Goal: Check status: Check status

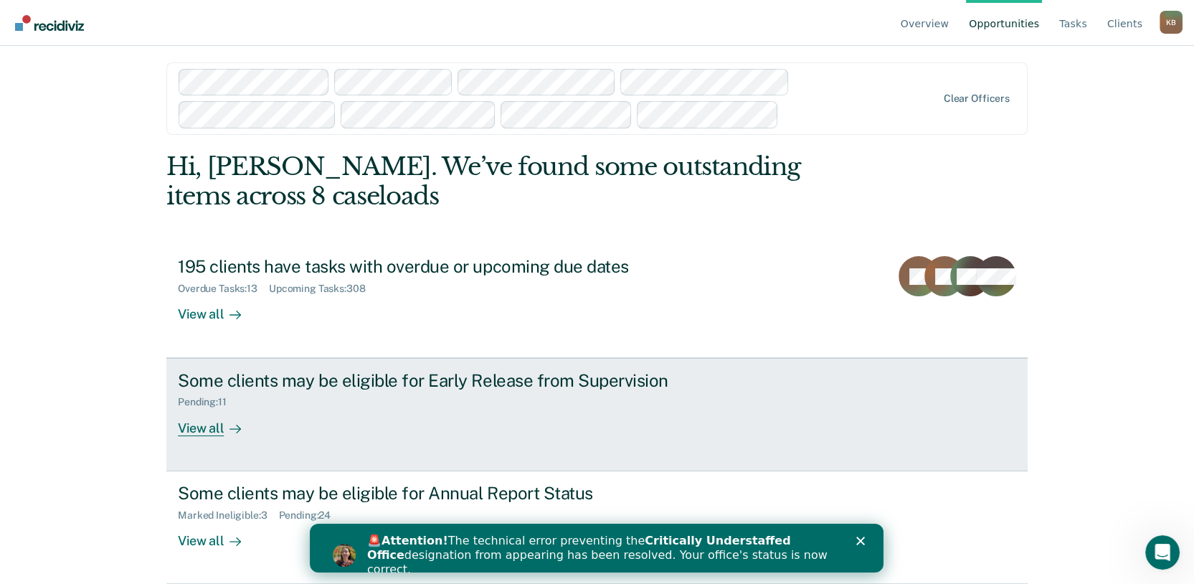
scroll to position [138, 0]
click at [202, 408] on div "View all" at bounding box center [218, 422] width 80 height 28
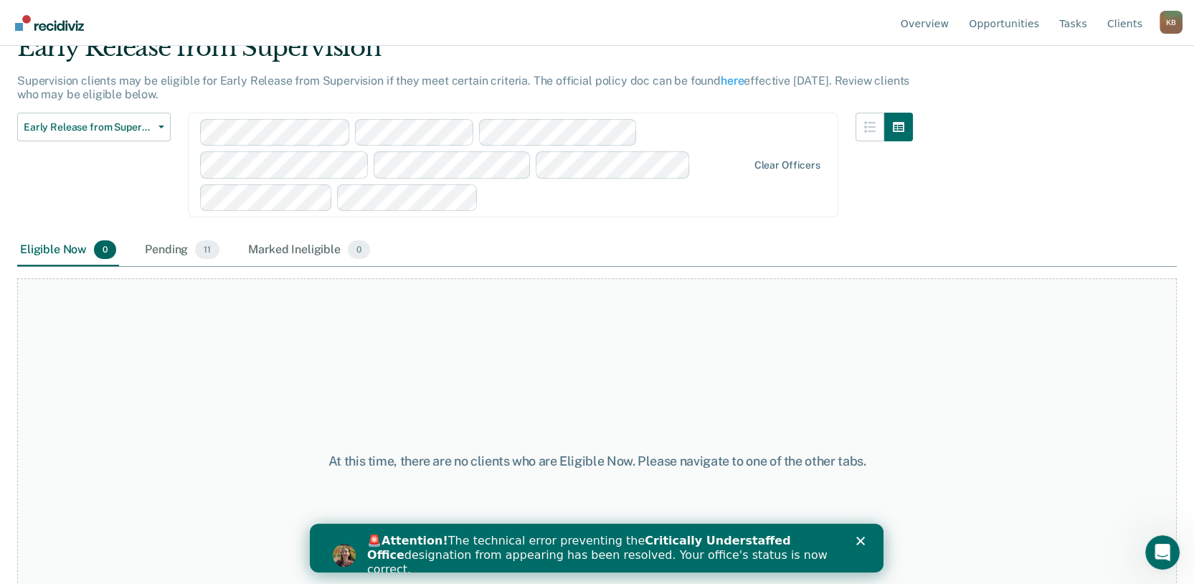
scroll to position [136, 0]
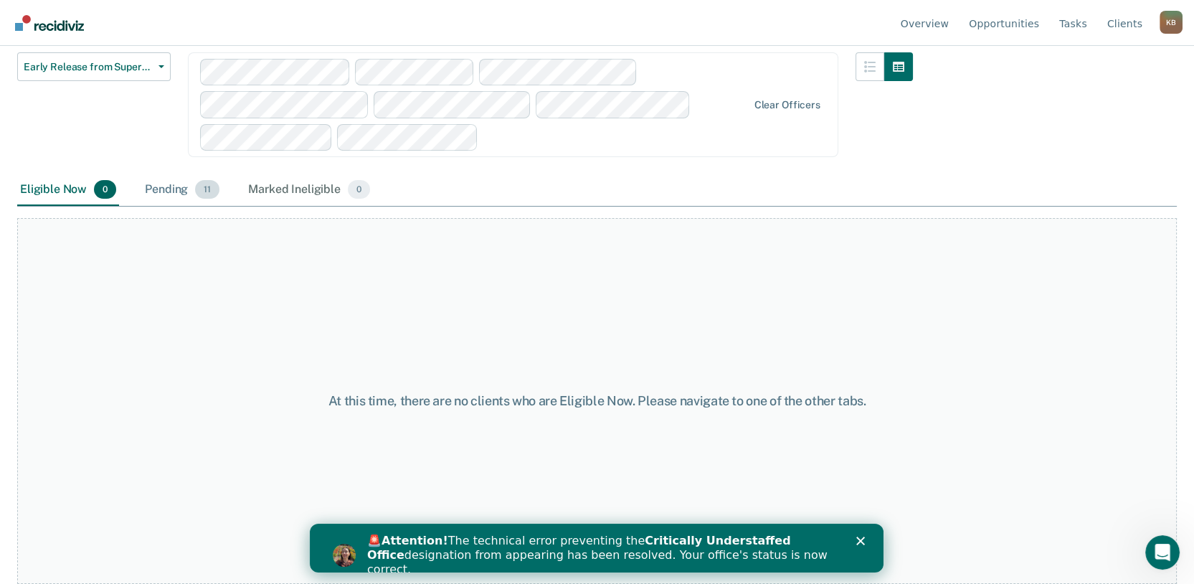
click at [214, 206] on div "Pending 11" at bounding box center [182, 190] width 80 height 32
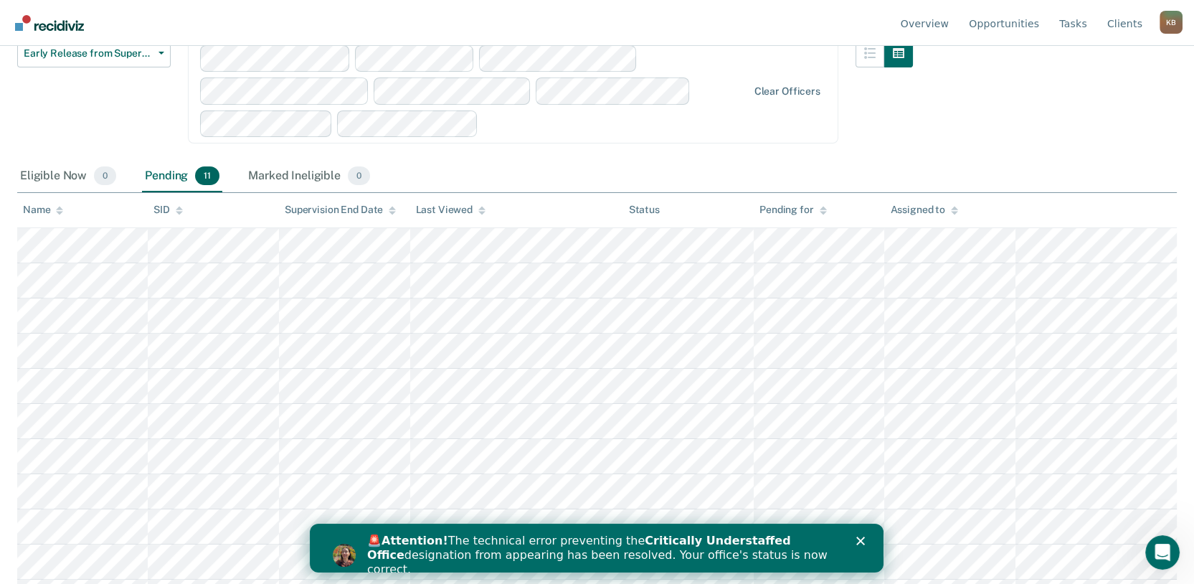
scroll to position [0, 0]
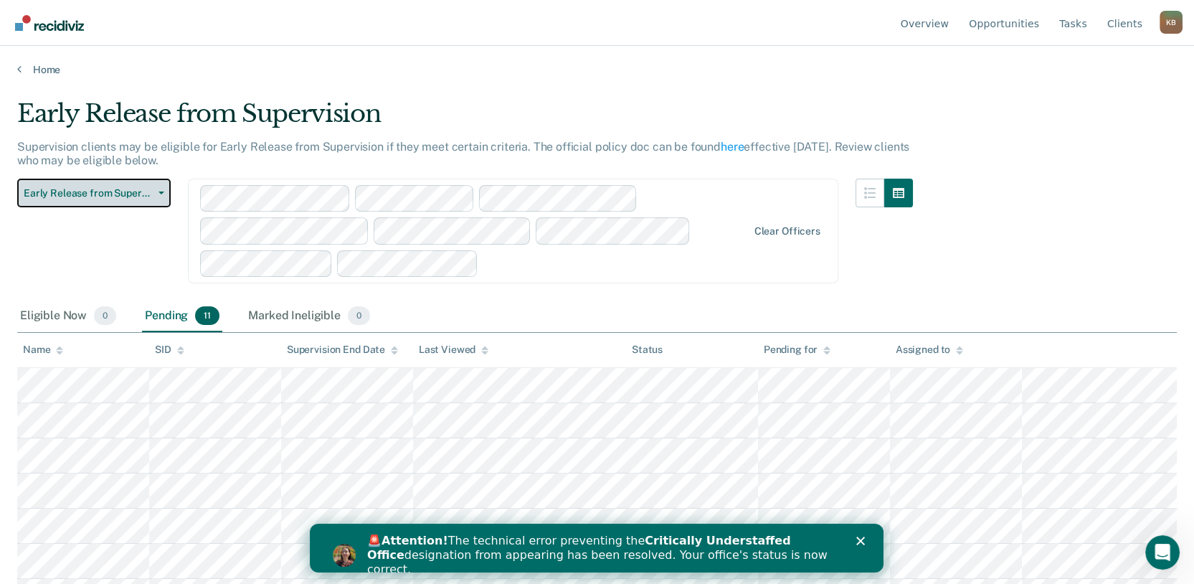
click at [80, 199] on span "Early Release from Supervision" at bounding box center [88, 193] width 129 height 12
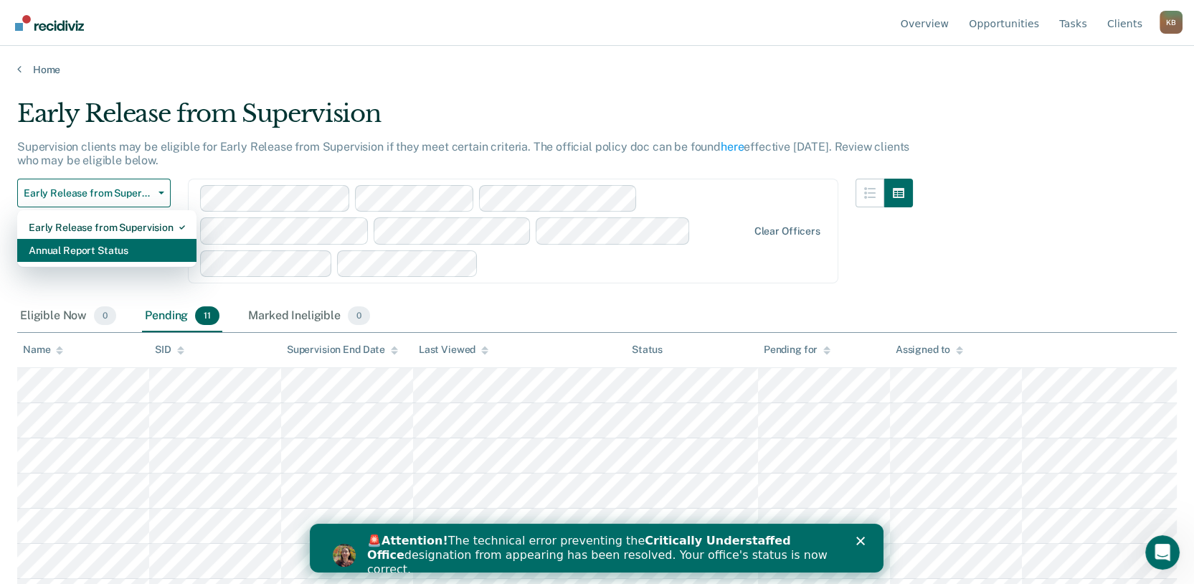
click at [80, 262] on div "Annual Report Status" at bounding box center [107, 250] width 156 height 23
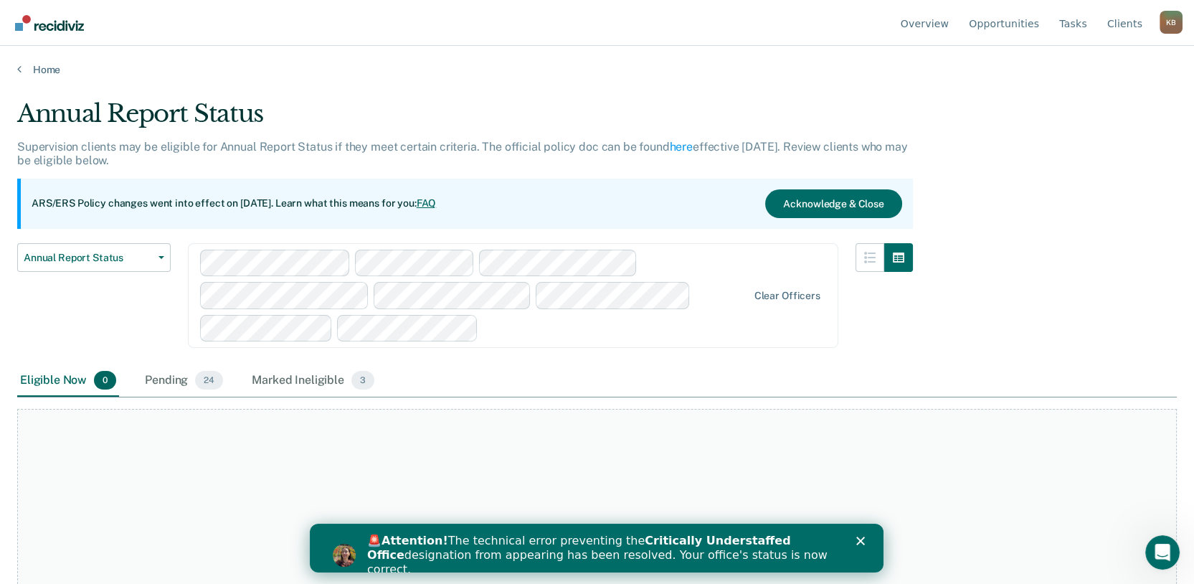
drag, startPoint x: 225, startPoint y: 444, endPoint x: 349, endPoint y: 422, distance: 126.1
click at [225, 397] on div "Pending 24" at bounding box center [184, 381] width 84 height 32
